Goal: Find specific page/section: Find specific page/section

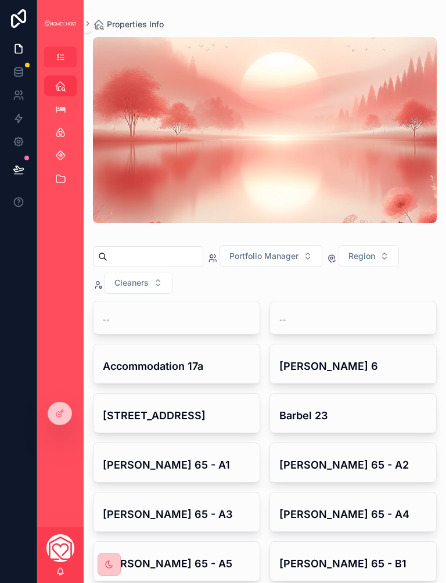
click at [71, 116] on link "Bookings" at bounding box center [60, 109] width 33 height 21
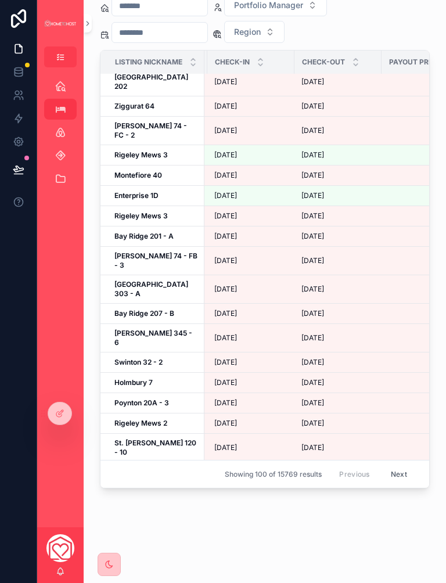
scroll to position [1621, 92]
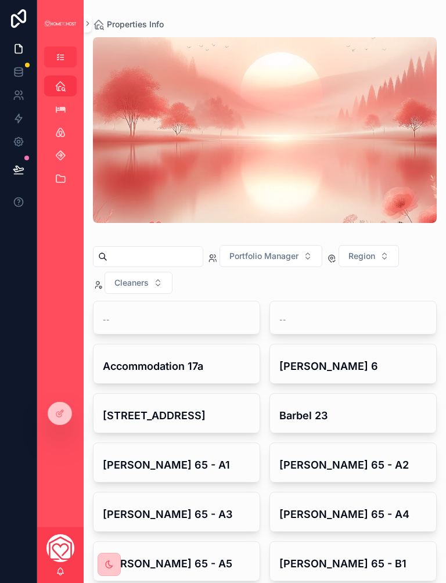
click at [188, 256] on input "scrollable content" at bounding box center [154, 257] width 95 height 16
type input "*"
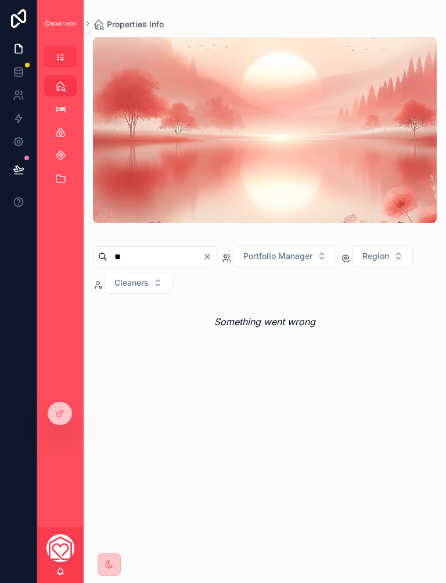
type input "*"
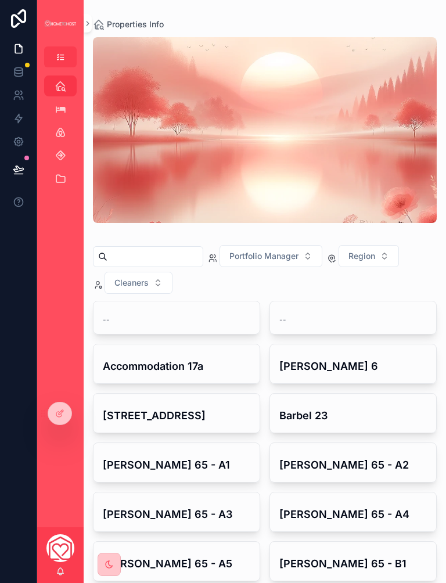
click at [299, 265] on button "Portfolio Manager" at bounding box center [271, 256] width 103 height 22
type input "****"
click at [311, 298] on div "Tuvi" at bounding box center [295, 303] width 139 height 19
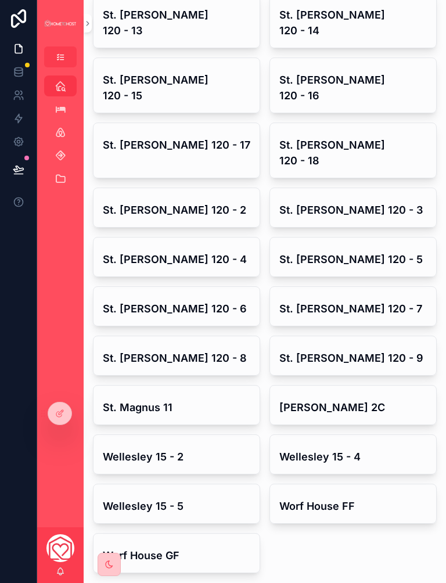
scroll to position [1611, 0]
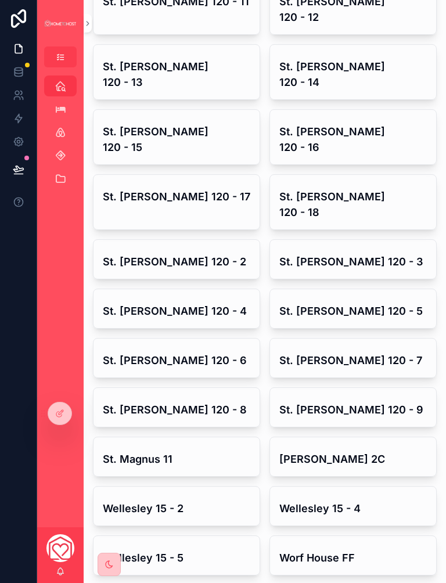
click at [371, 339] on div "St. [PERSON_NAME] 120 - 7" at bounding box center [353, 358] width 166 height 39
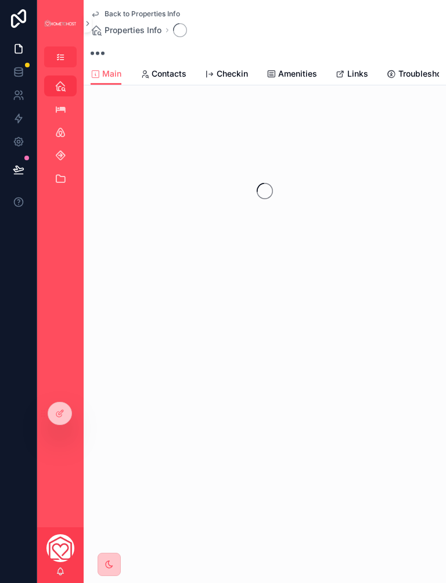
click at [352, 93] on div "Back to Properties Info Properties Info Main Main Contacts Checkin Amenities Li…" at bounding box center [265, 178] width 363 height 357
click at [350, 79] on span "Links" at bounding box center [357, 74] width 21 height 12
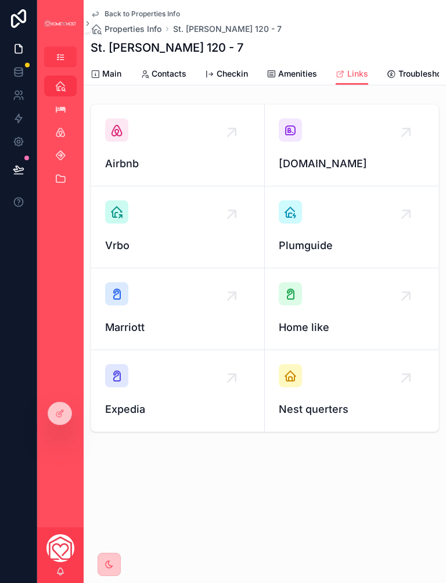
click at [363, 139] on div "[DOMAIN_NAME]" at bounding box center [352, 145] width 146 height 53
click at [155, 142] on div "Airbnb" at bounding box center [177, 145] width 145 height 53
